Goal: Transaction & Acquisition: Purchase product/service

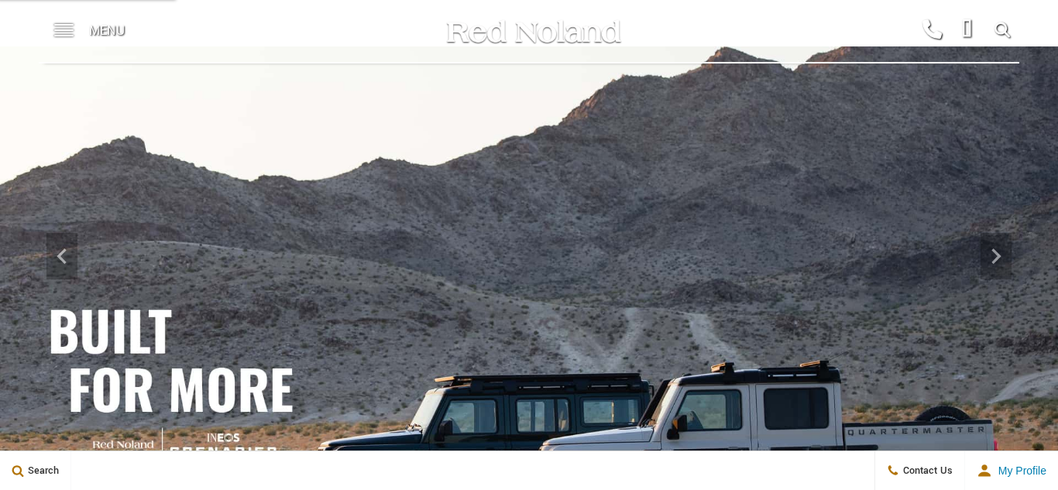
click at [767, 42] on div "Menu Red [PERSON_NAME] Cadillac [PHONE_NUMBER] Red [PERSON_NAME] INEOS Grenadie…" at bounding box center [529, 32] width 981 height 64
click at [612, 61] on div "Menu Red [PERSON_NAME] Cadillac [PHONE_NUMBER] Red [PERSON_NAME] INEOS Grenadie…" at bounding box center [529, 32] width 981 height 64
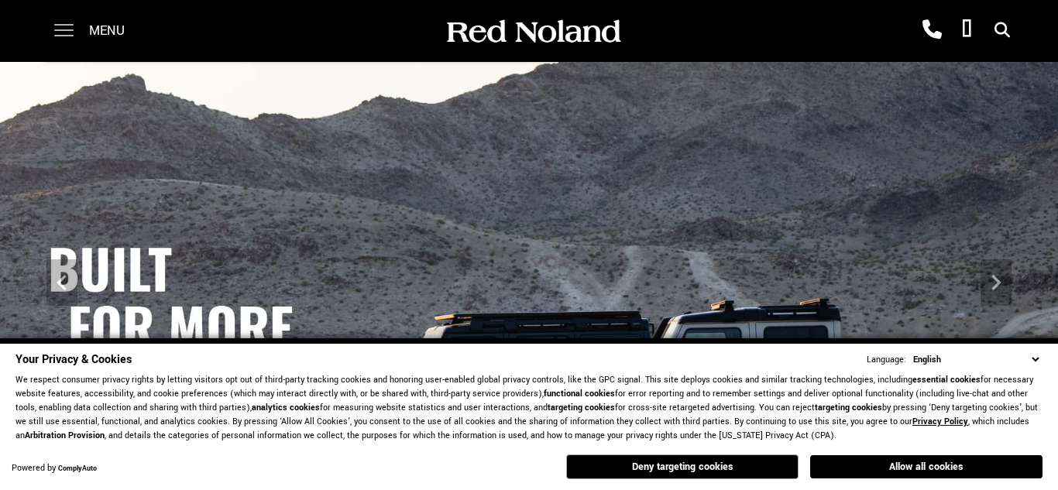
click at [72, 32] on span at bounding box center [63, 31] width 19 height 62
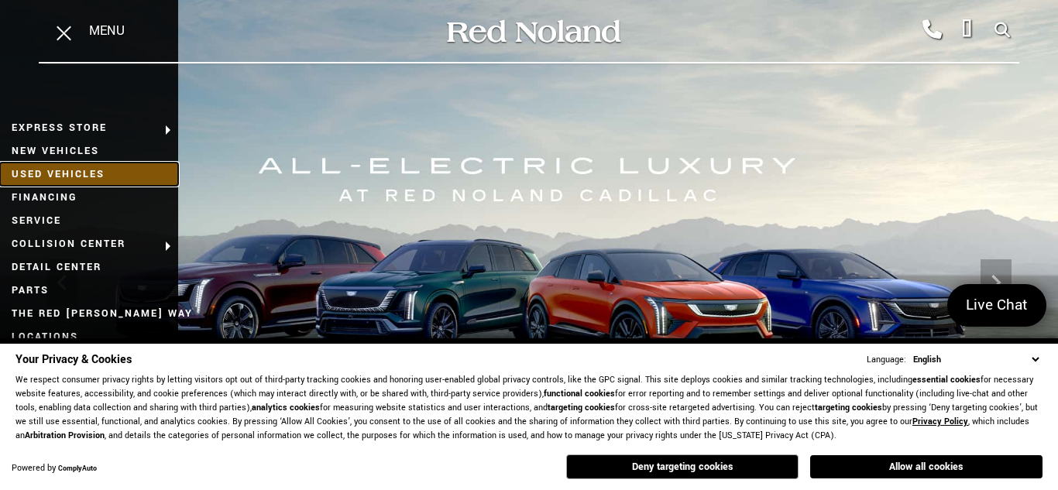
click at [104, 171] on link "Used Vehicles" at bounding box center [89, 174] width 178 height 23
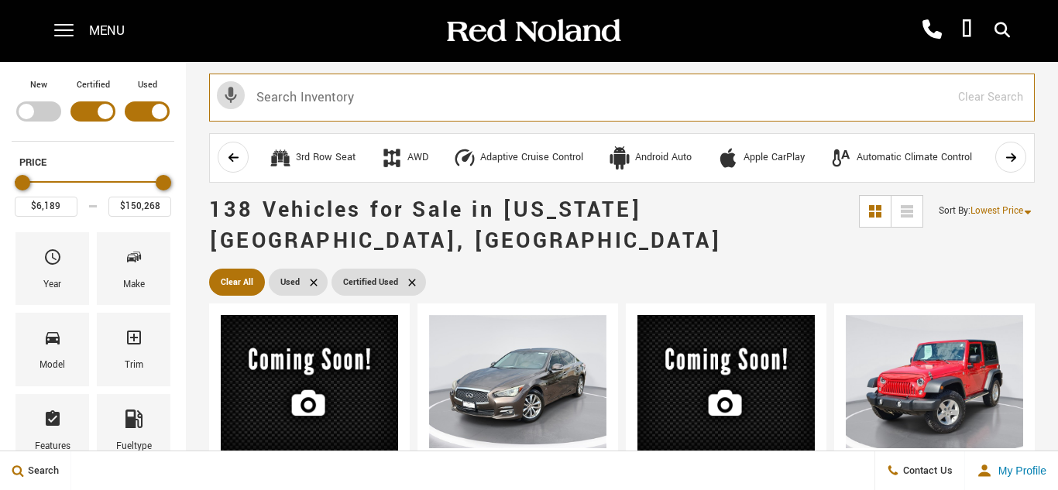
click at [634, 88] on input "text" at bounding box center [622, 98] width 826 height 48
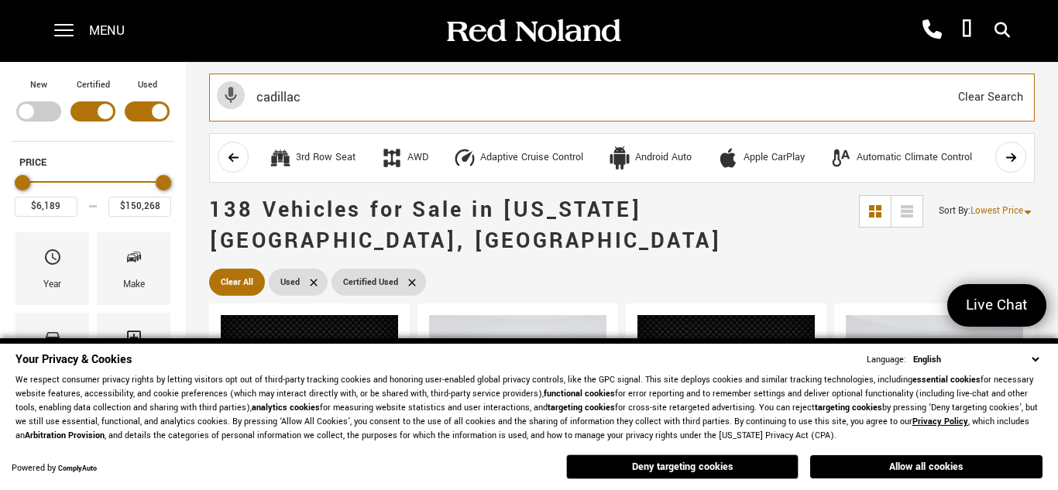
type input "cadillac c"
type input "$95,689"
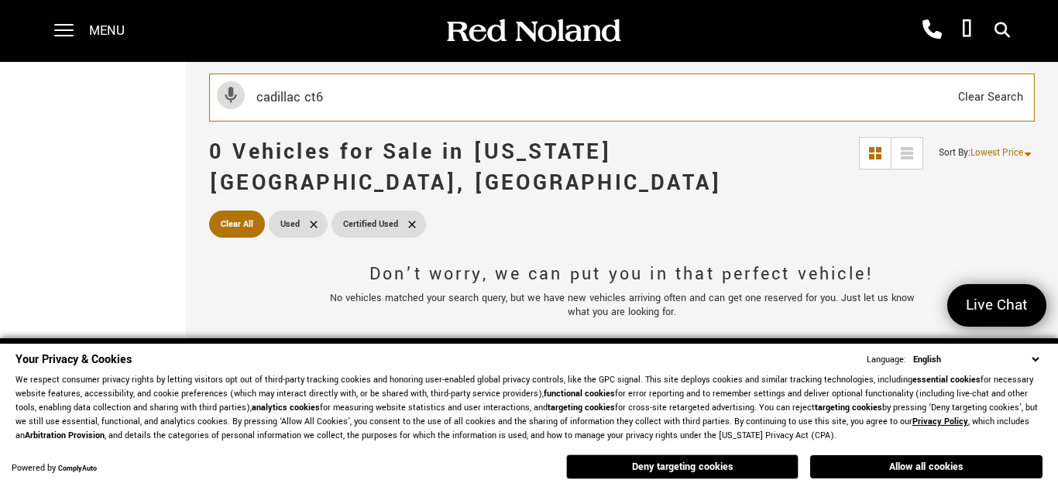
click at [258, 98] on input "cadillac ct6" at bounding box center [622, 98] width 826 height 48
click at [326, 104] on input "cadillac ct6" at bounding box center [622, 98] width 826 height 48
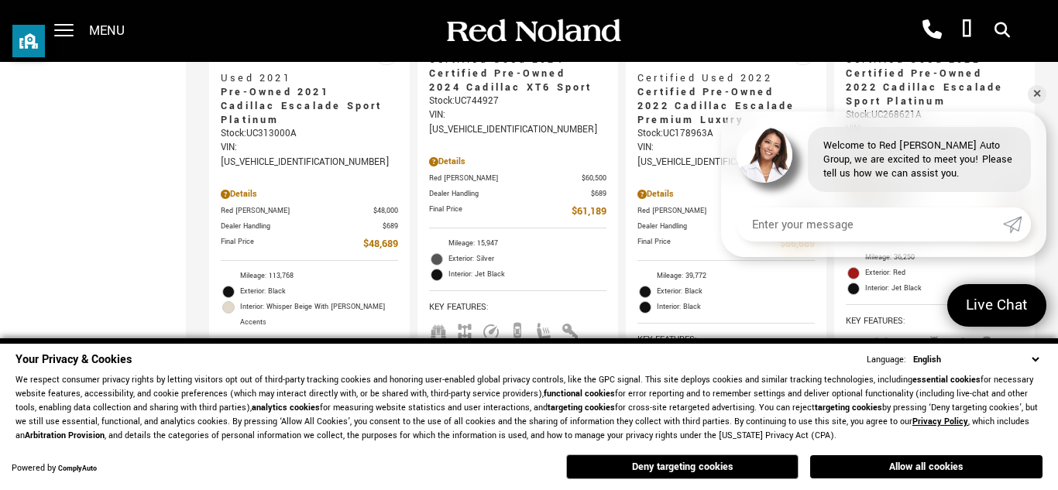
scroll to position [1843, 0]
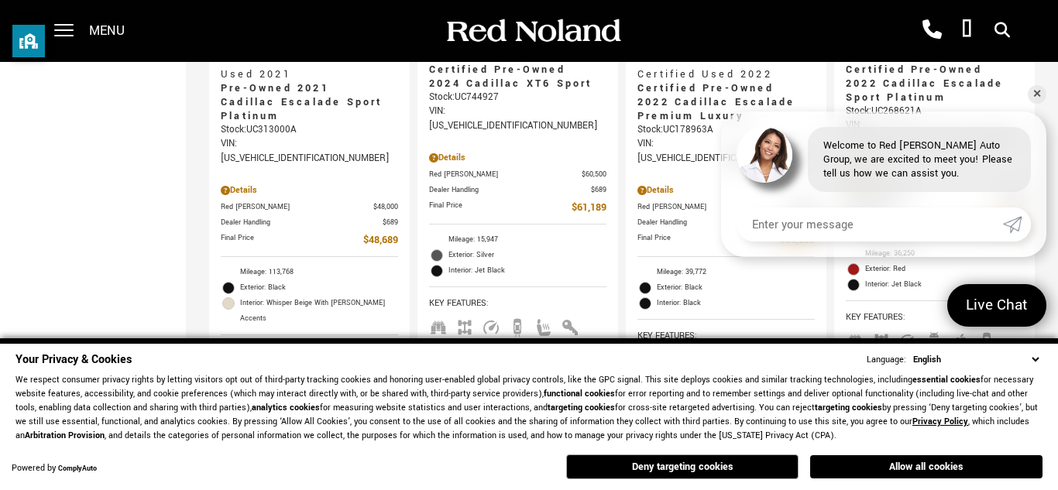
type input "cadillac"
click at [1038, 94] on link "✕" at bounding box center [1037, 94] width 19 height 19
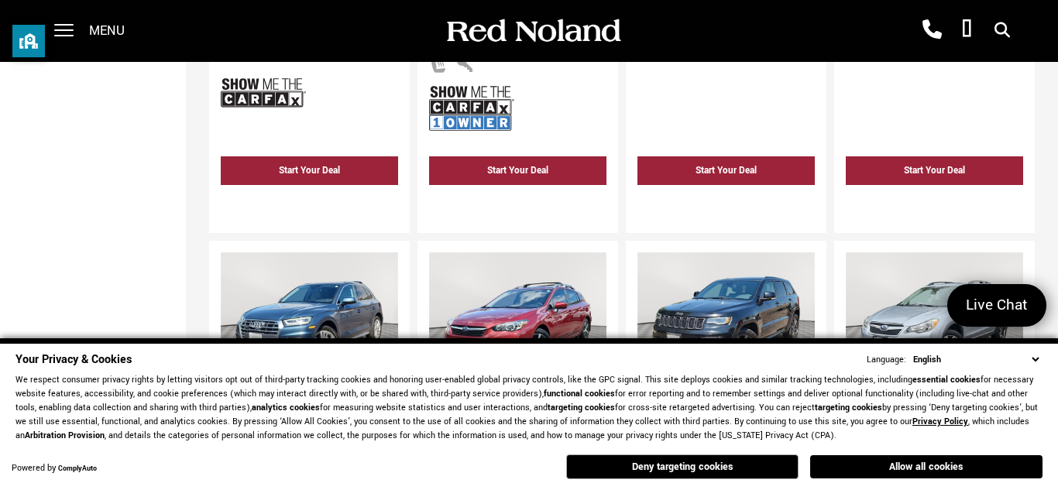
scroll to position [2897, 0]
